Goal: Information Seeking & Learning: Learn about a topic

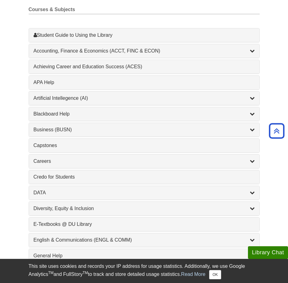
scroll to position [308, 0]
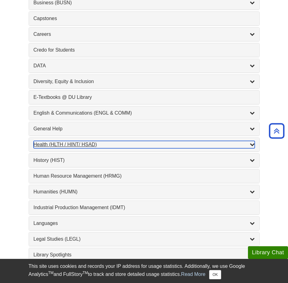
click at [110, 145] on div "Health (HLTH / HINT/ HSAD) , 12 guides" at bounding box center [144, 144] width 221 height 7
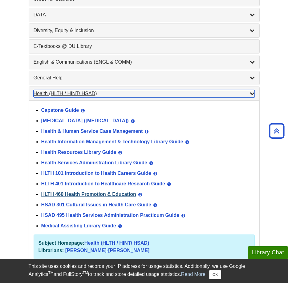
scroll to position [370, 0]
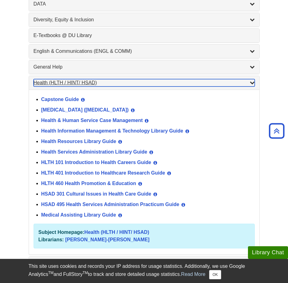
click at [143, 83] on div "Health (HLTH / HINT/ HSAD) , 12 guides" at bounding box center [144, 82] width 221 height 7
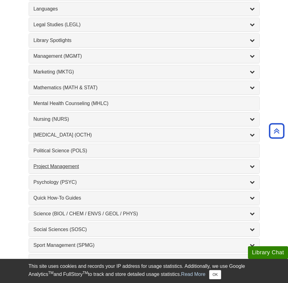
scroll to position [586, 0]
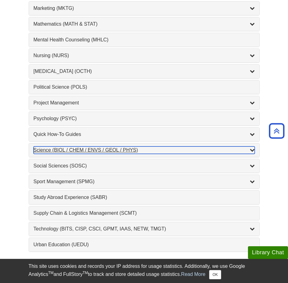
click at [195, 153] on div "Science (BIOL / CHEM / ENVS / GEOL / PHYS) , 7 guides" at bounding box center [144, 149] width 221 height 7
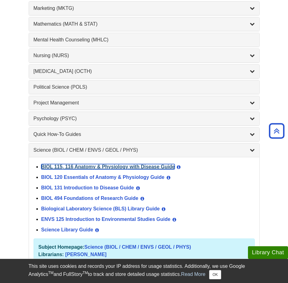
scroll to position [401, 0]
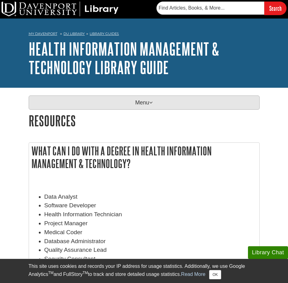
click at [128, 105] on p "Menu" at bounding box center [144, 102] width 231 height 14
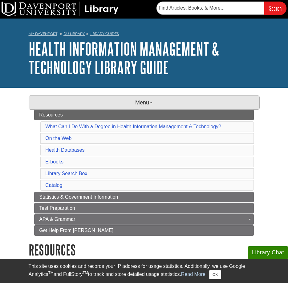
click at [128, 105] on p "Menu" at bounding box center [144, 102] width 231 height 14
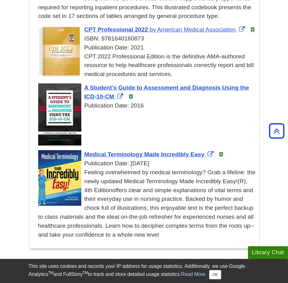
scroll to position [802, 0]
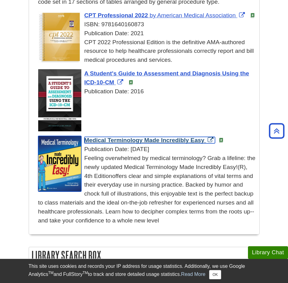
click at [170, 137] on span "Medical Terminology Made Incredibly Easy" at bounding box center [145, 140] width 120 height 6
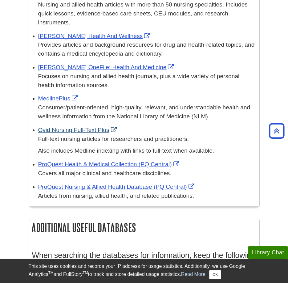
scroll to position [321, 0]
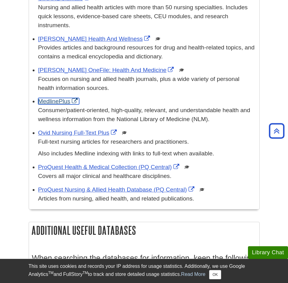
drag, startPoint x: 59, startPoint y: 105, endPoint x: 50, endPoint y: 98, distance: 11.0
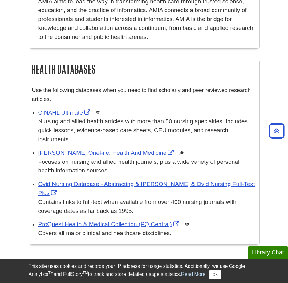
scroll to position [278, 0]
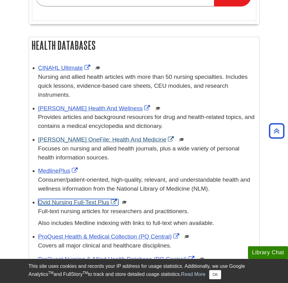
scroll to position [321, 0]
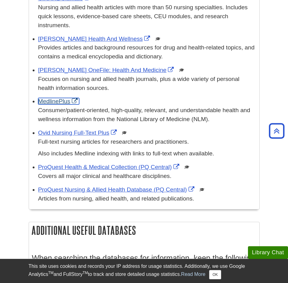
click at [47, 98] on link "MedlinePlus" at bounding box center [58, 101] width 41 height 6
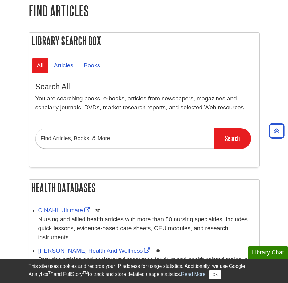
scroll to position [106, 0]
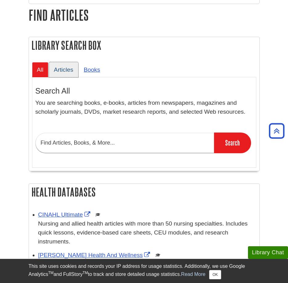
click at [72, 70] on link "Articles" at bounding box center [63, 69] width 29 height 15
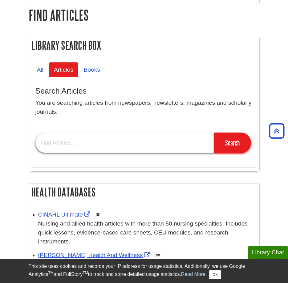
click at [89, 145] on input "text" at bounding box center [124, 143] width 179 height 20
drag, startPoint x: 90, startPoint y: 144, endPoint x: 86, endPoint y: 154, distance: 10.1
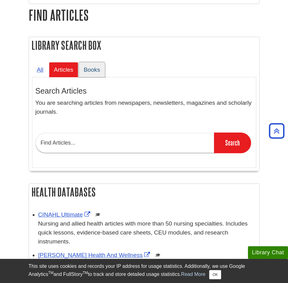
drag, startPoint x: 86, startPoint y: 154, endPoint x: 93, endPoint y: 71, distance: 83.0
click at [93, 71] on link "Books" at bounding box center [92, 69] width 26 height 15
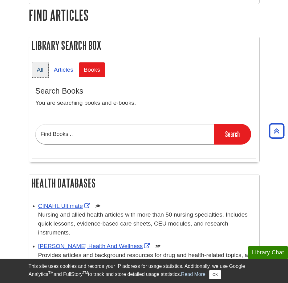
click at [43, 69] on link "All" at bounding box center [40, 69] width 16 height 15
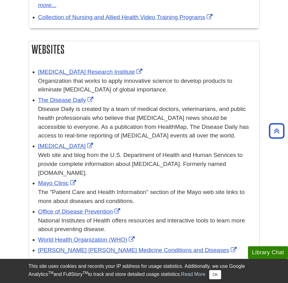
scroll to position [815, 0]
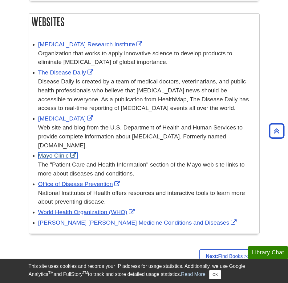
click at [58, 152] on link "Mayo Clinic" at bounding box center [57, 155] width 39 height 6
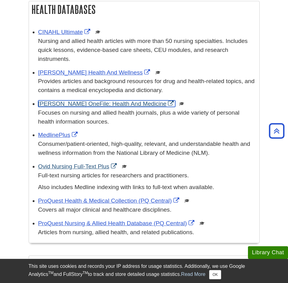
scroll to position [291, 0]
